Goal: Task Accomplishment & Management: Manage account settings

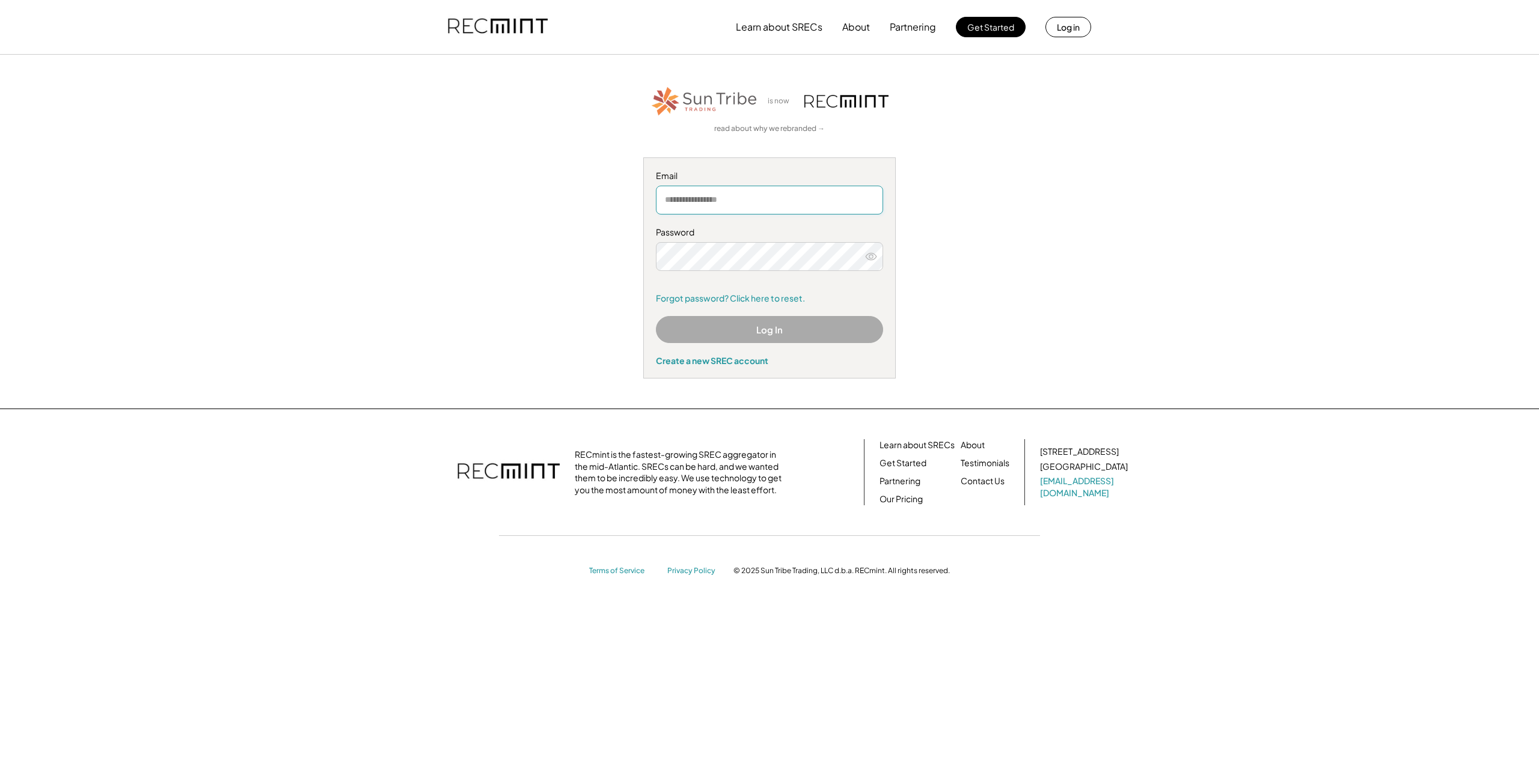
click at [714, 192] on input "email" at bounding box center [770, 199] width 227 height 29
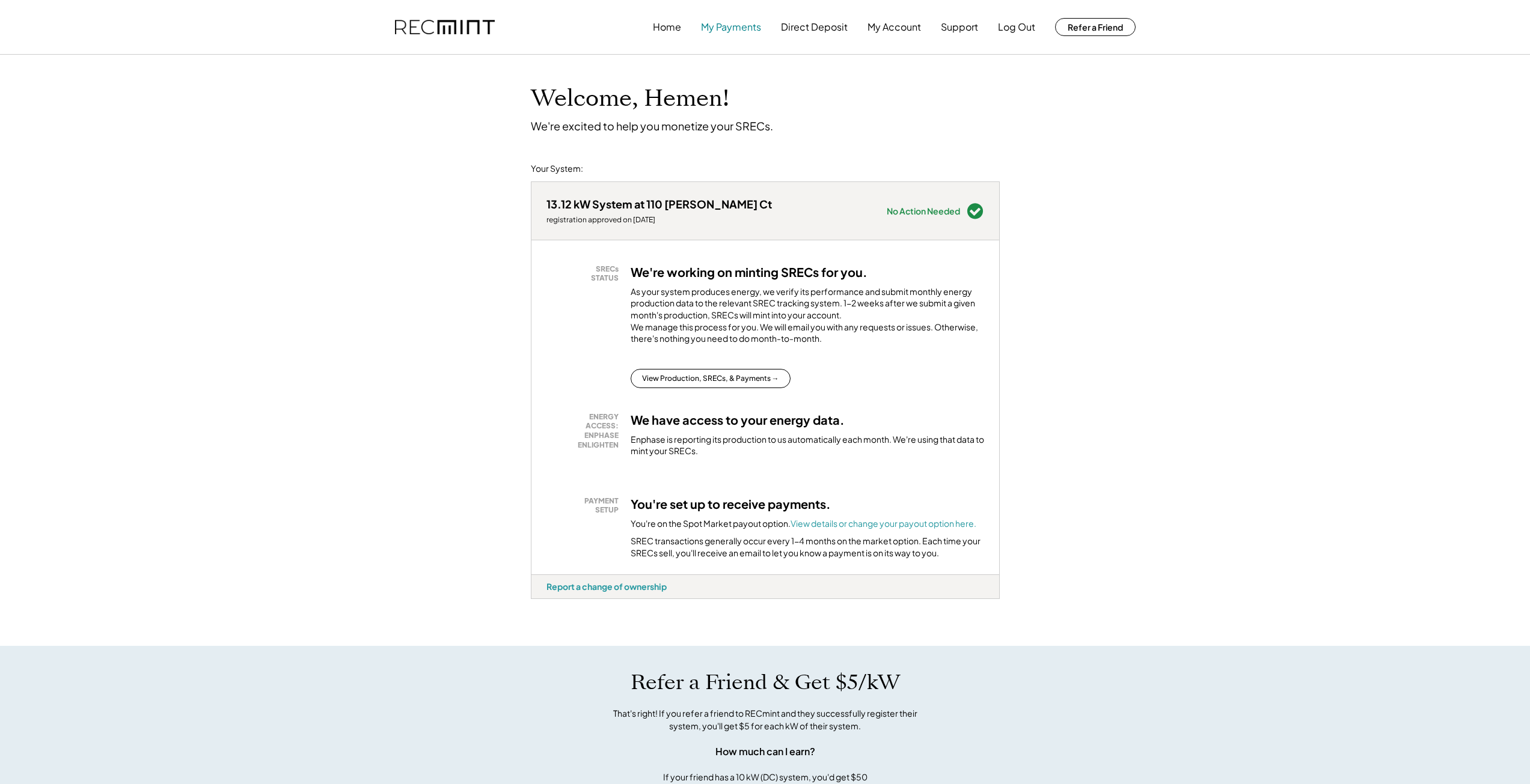
click at [726, 24] on button "My Payments" at bounding box center [731, 27] width 60 height 24
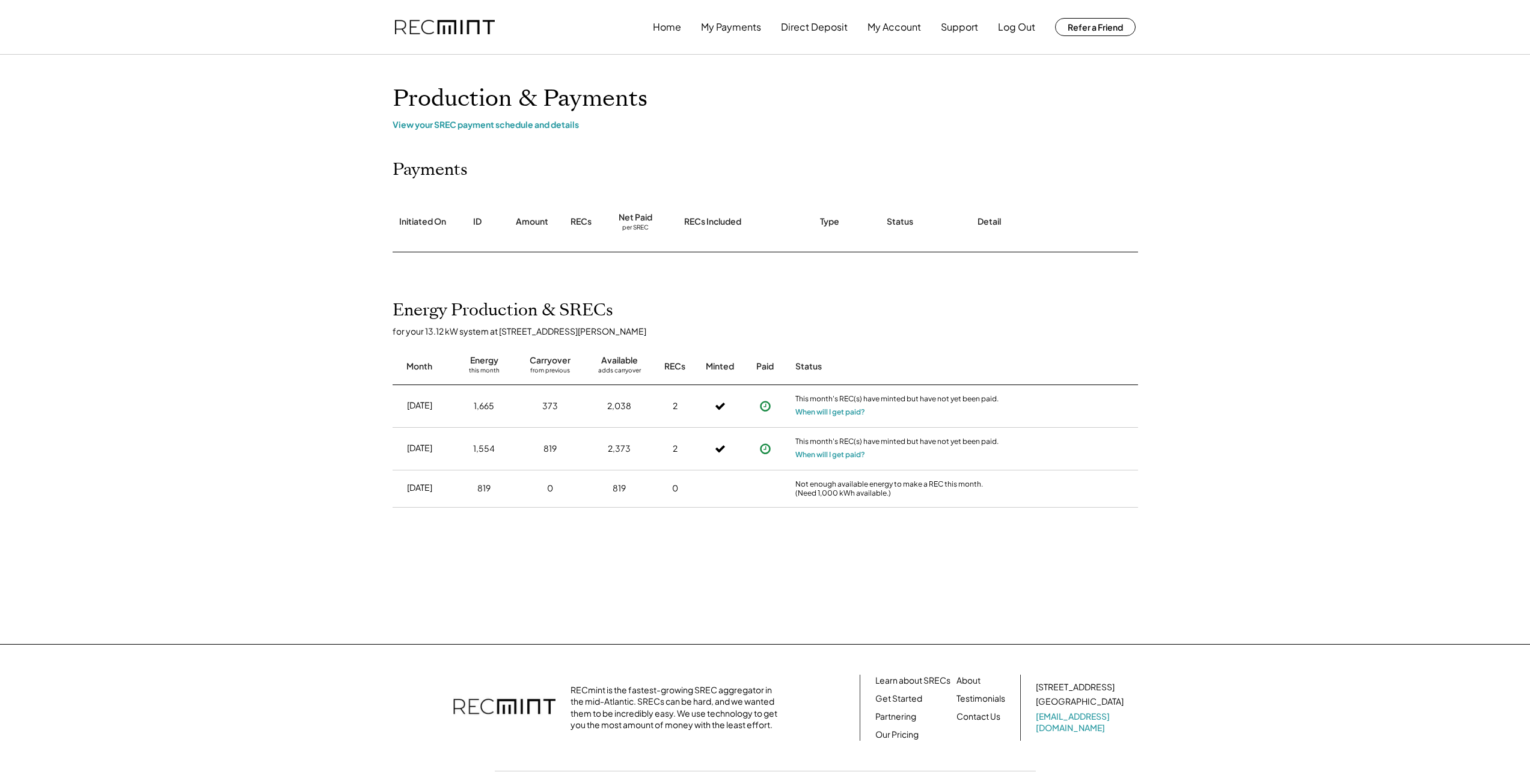
click at [539, 224] on div "Amount" at bounding box center [532, 222] width 33 height 12
click at [578, 223] on div "RECs" at bounding box center [581, 222] width 21 height 12
click at [632, 221] on div "Net Paid" at bounding box center [635, 217] width 33 height 12
click at [714, 223] on div "RECs Included" at bounding box center [712, 222] width 57 height 12
click at [835, 224] on div "Type" at bounding box center [829, 222] width 20 height 12
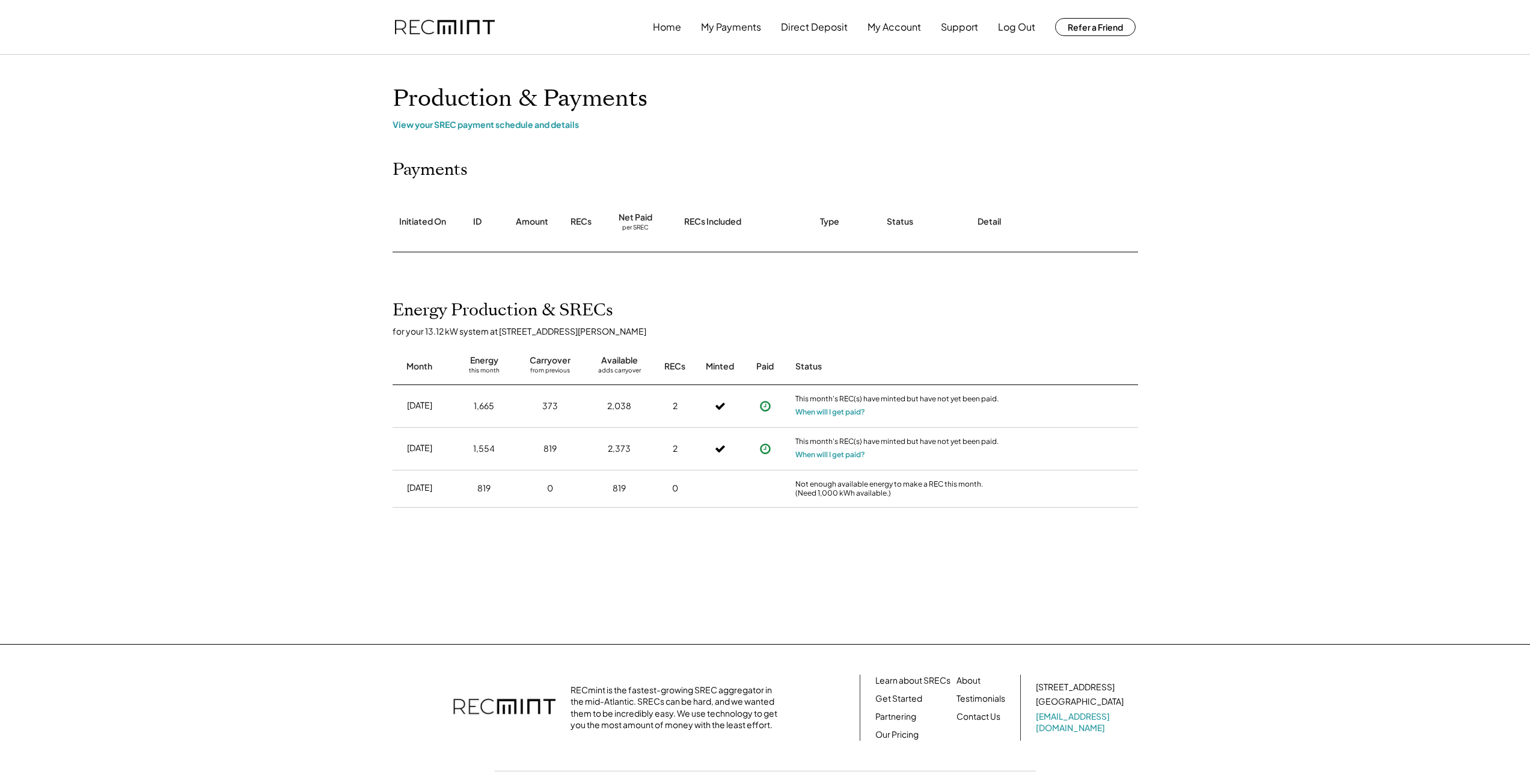
click at [899, 224] on div "Status" at bounding box center [900, 222] width 26 height 12
click at [1000, 222] on div "Detail" at bounding box center [989, 222] width 24 height 12
click at [469, 125] on div "View your SREC payment schedule and details" at bounding box center [765, 125] width 745 height 11
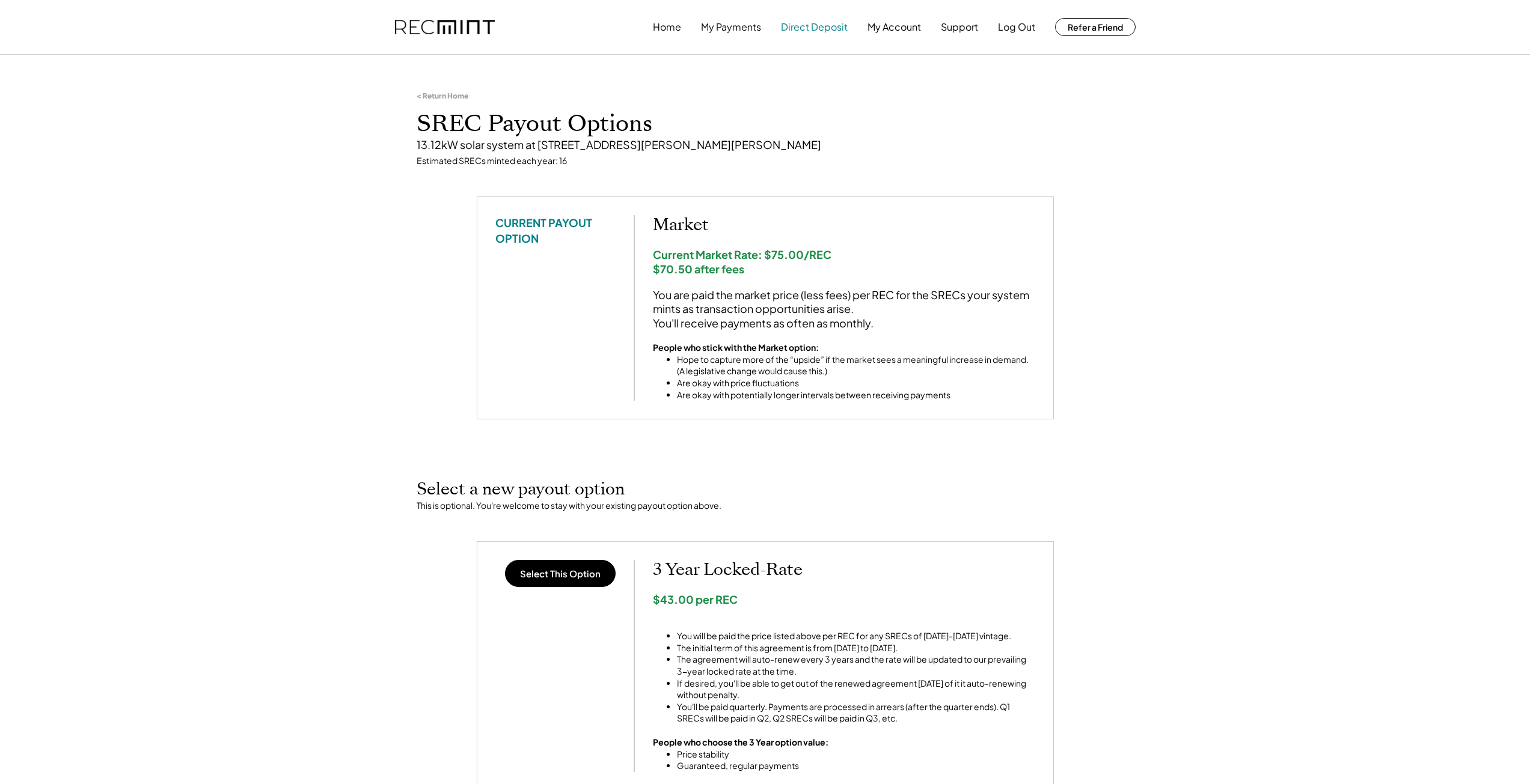
click at [820, 27] on button "Direct Deposit" at bounding box center [814, 27] width 67 height 24
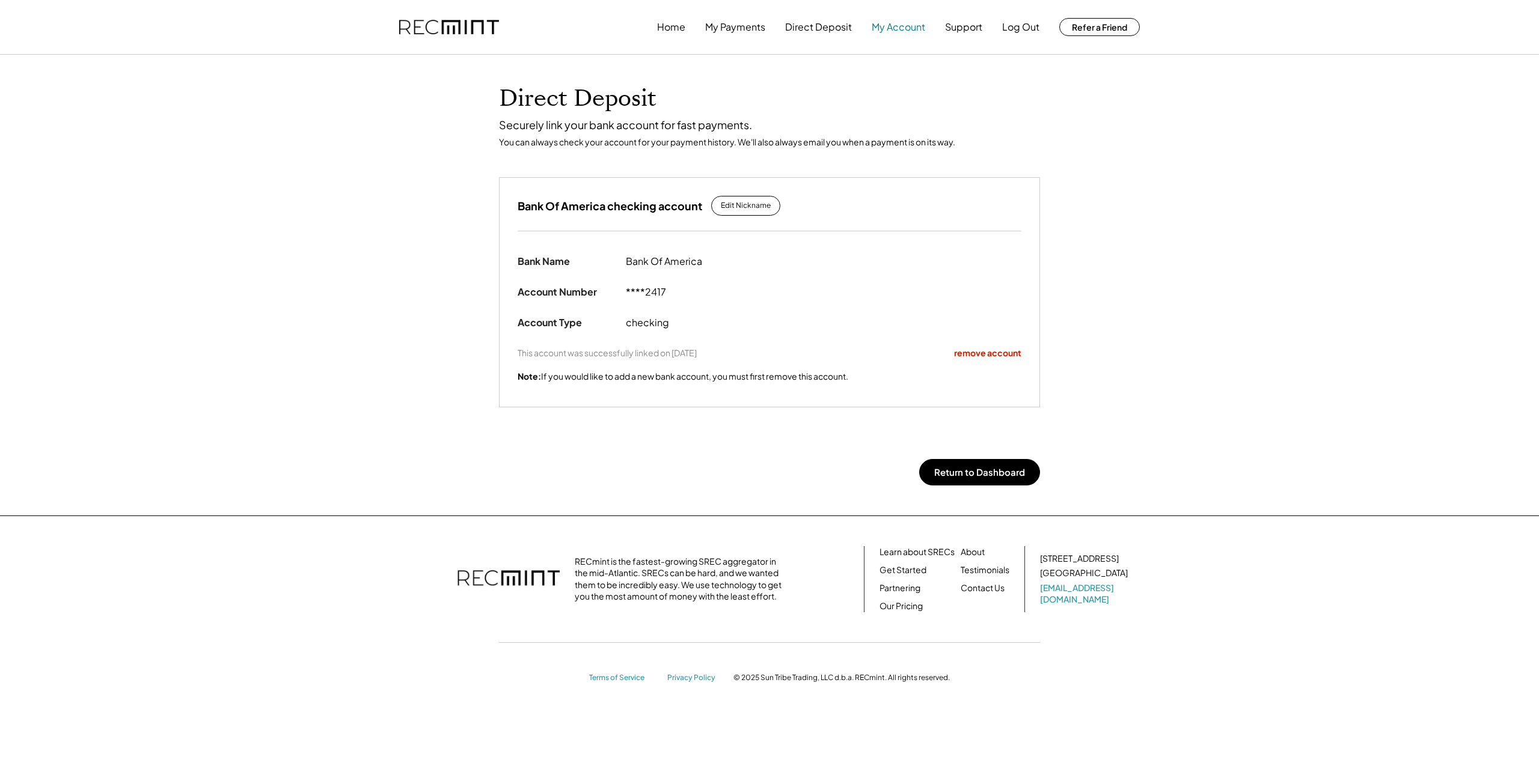
click at [890, 29] on button "My Account" at bounding box center [898, 27] width 54 height 24
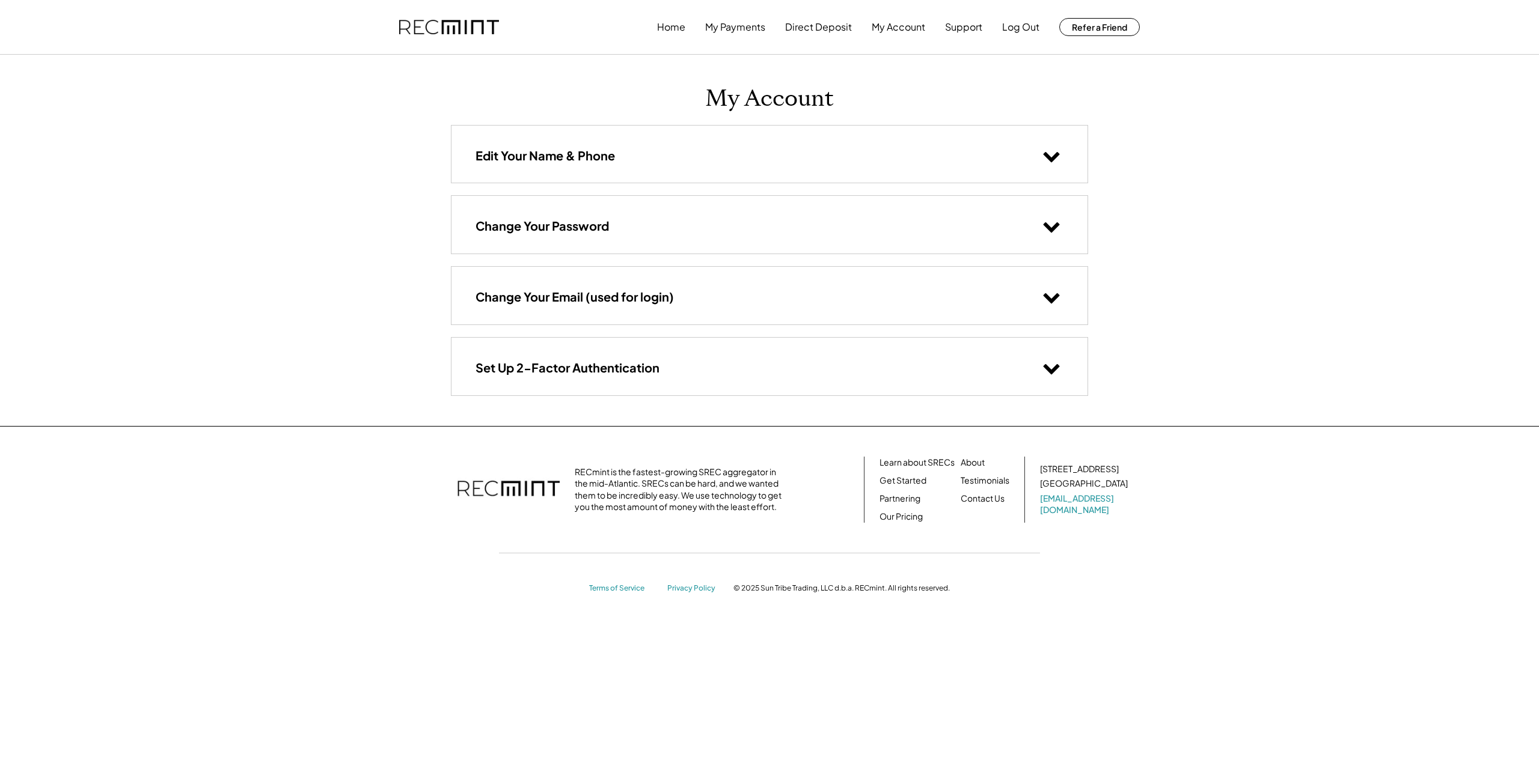
click at [704, 160] on div "Edit Your Name & Phone" at bounding box center [770, 154] width 636 height 57
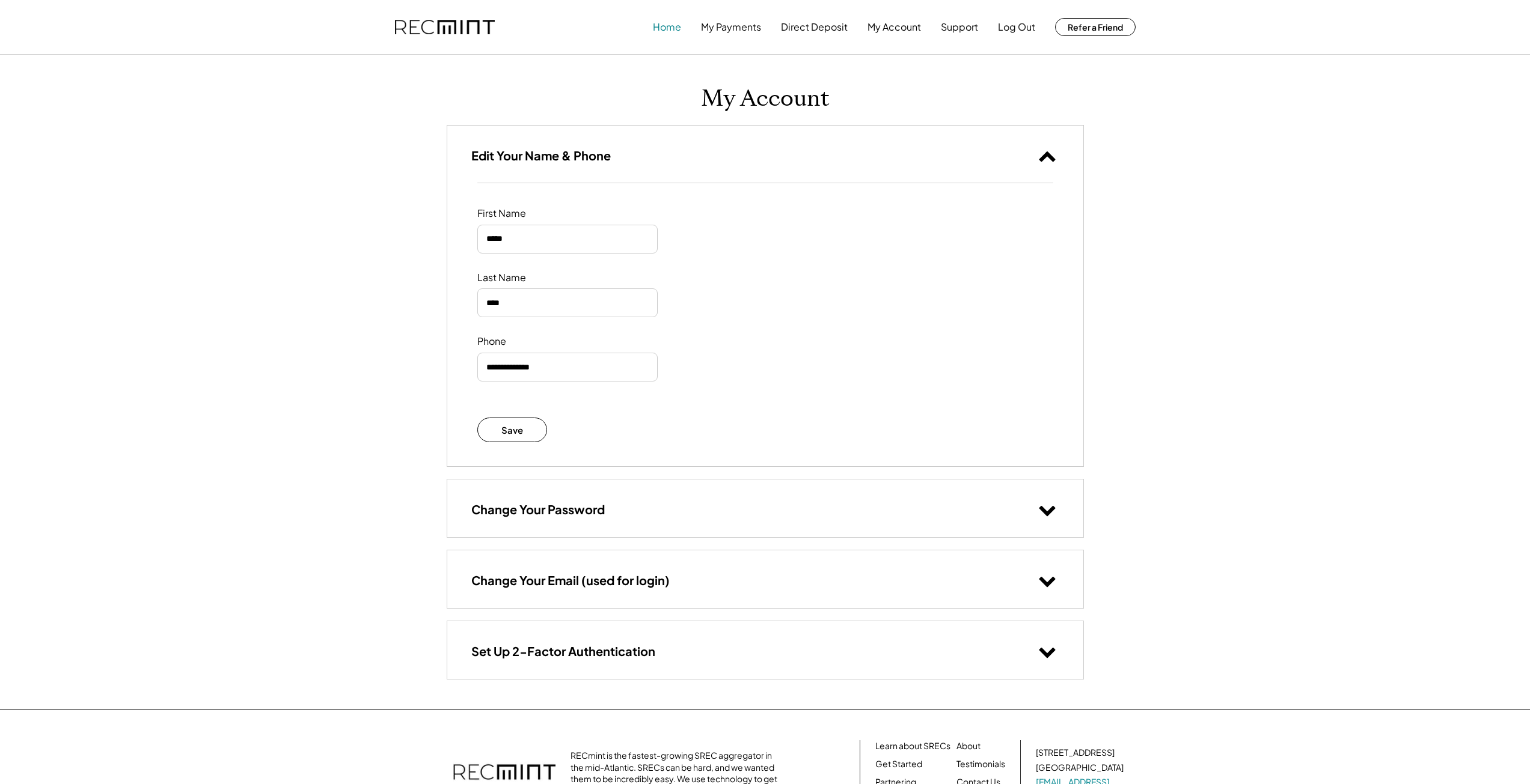
click at [671, 31] on button "Home" at bounding box center [667, 27] width 29 height 24
